Goal: Task Accomplishment & Management: Manage account settings

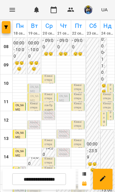
scroll to position [112, 0]
click at [18, 173] on p "[PERSON_NAME]" at bounding box center [19, 179] width 9 height 13
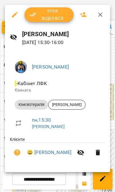
click at [46, 16] on span "Урок відбувся" at bounding box center [48, 14] width 39 height 15
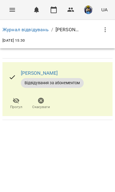
click at [15, 14] on button "Menu" at bounding box center [12, 9] width 15 height 15
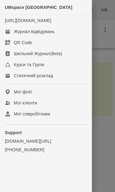
click at [14, 35] on div "Журнал відвідувань" at bounding box center [34, 32] width 41 height 6
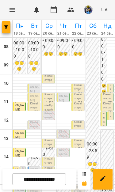
scroll to position [67, 0]
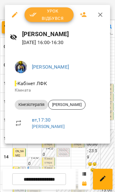
click at [82, 156] on div at bounding box center [57, 96] width 115 height 192
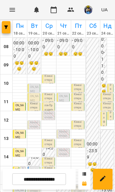
click at [17, 185] on span "[PERSON_NAME]" at bounding box center [19, 190] width 9 height 11
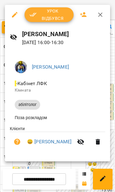
click at [42, 20] on span "Урок відбувся" at bounding box center [48, 14] width 39 height 15
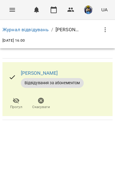
click at [12, 6] on button "Menu" at bounding box center [12, 9] width 15 height 15
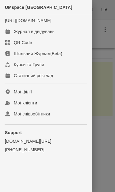
click at [14, 36] on link "Журнал відвідувань" at bounding box center [46, 31] width 92 height 11
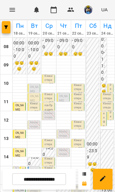
scroll to position [87, 0]
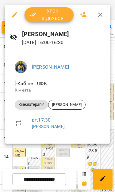
click at [71, 156] on div at bounding box center [57, 96] width 115 height 192
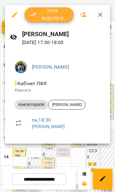
click at [74, 159] on div at bounding box center [57, 96] width 115 height 192
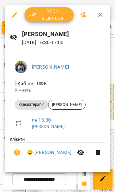
click at [41, 14] on span "Урок відбувся" at bounding box center [48, 14] width 39 height 15
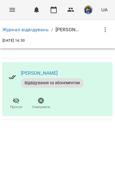
click at [17, 14] on button "Menu" at bounding box center [12, 9] width 15 height 15
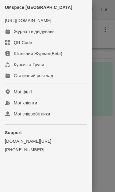
click at [16, 34] on link "Журнал відвідувань" at bounding box center [46, 31] width 92 height 11
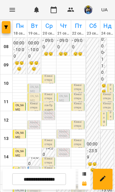
scroll to position [45, 0]
click at [32, 165] on span "[PERSON_NAME]" at bounding box center [34, 170] width 9 height 11
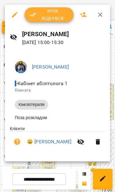
click at [100, 17] on icon "button" at bounding box center [100, 14] width 7 height 7
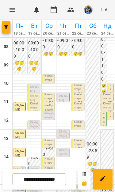
scroll to position [13, 0]
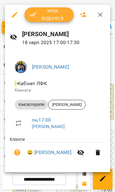
click at [102, 17] on icon "button" at bounding box center [100, 14] width 7 height 7
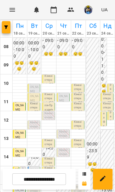
scroll to position [69, 0]
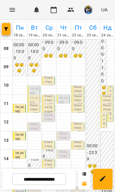
scroll to position [110, 0]
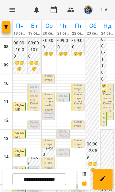
scroll to position [61, 0]
